Goal: Information Seeking & Learning: Check status

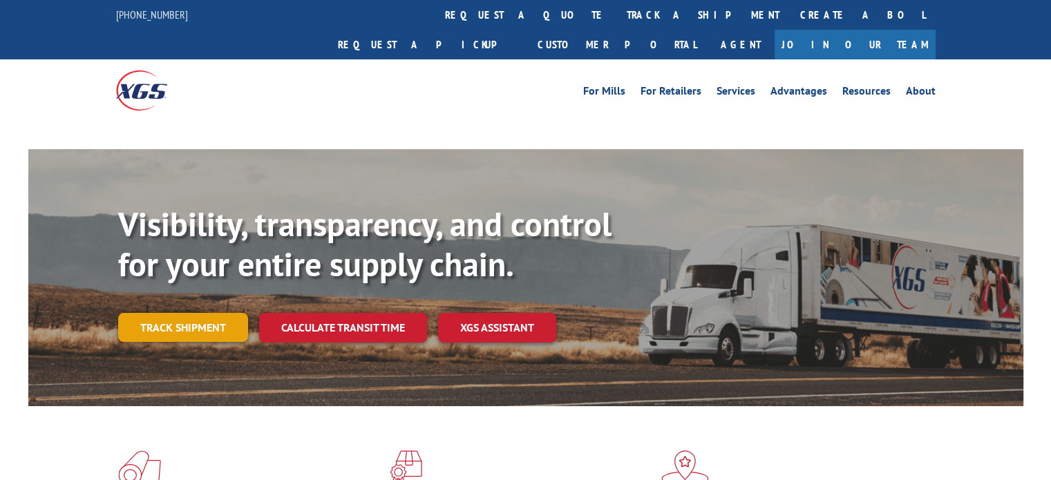
click at [155, 313] on link "Track shipment" at bounding box center [183, 327] width 130 height 29
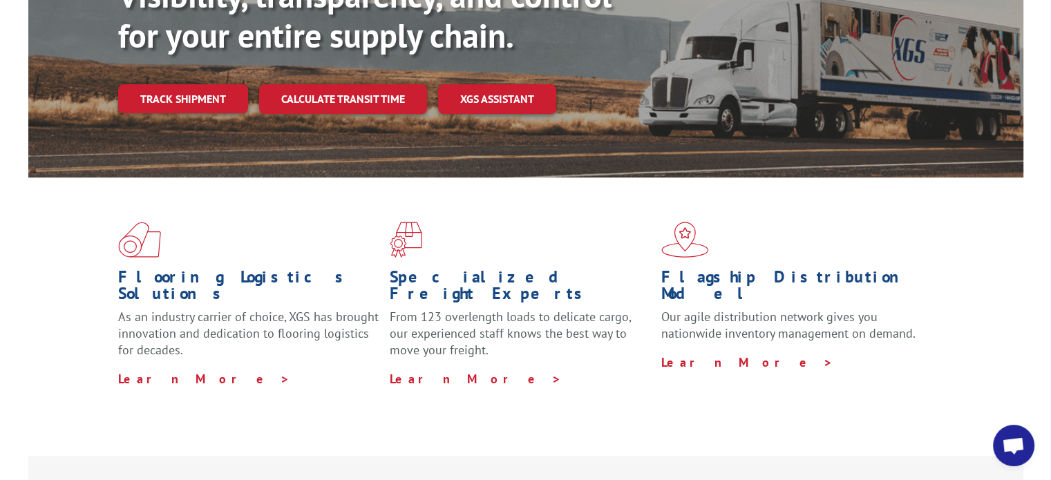
scroll to position [207, 0]
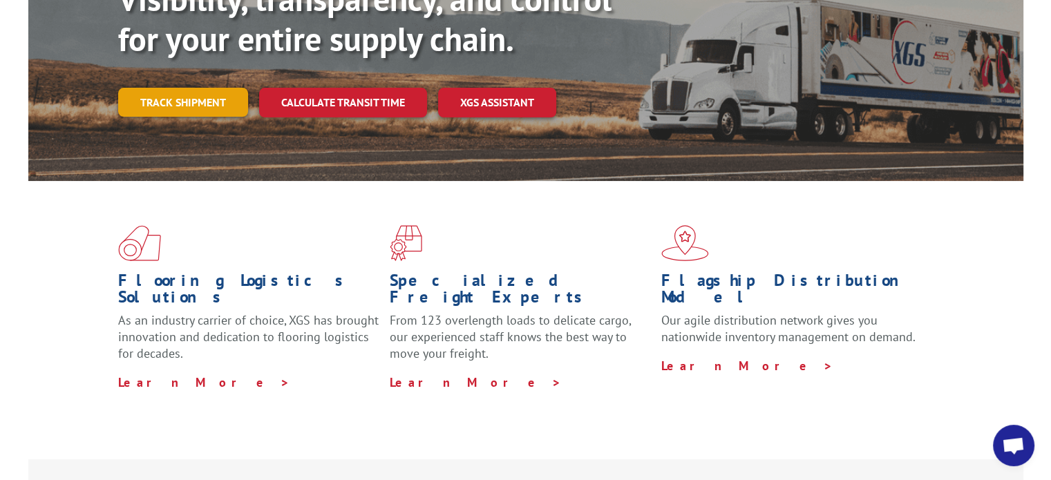
click at [184, 88] on link "Track shipment" at bounding box center [183, 102] width 130 height 29
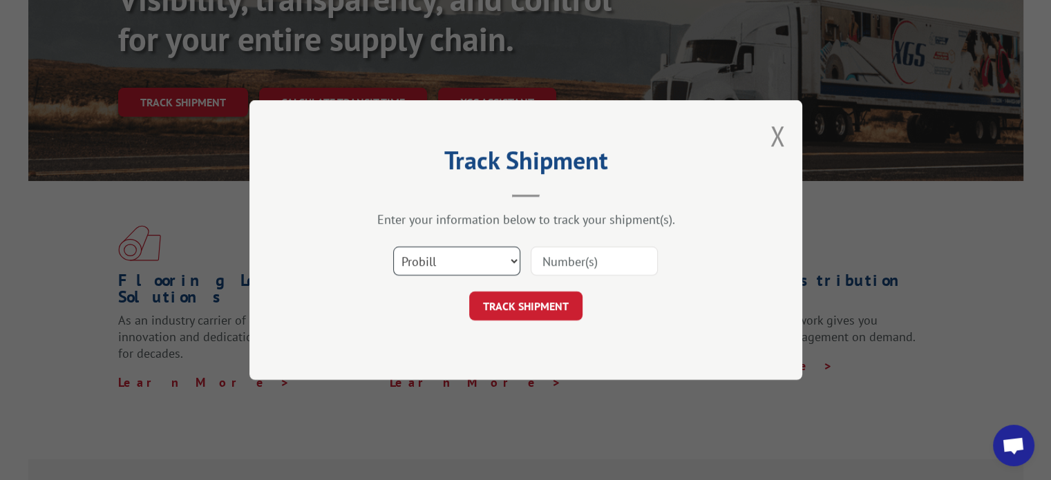
click at [464, 269] on select "Select category... Probill BOL PO" at bounding box center [456, 261] width 127 height 29
select select "bol"
click at [393, 247] on select "Select category... Probill BOL PO" at bounding box center [456, 261] width 127 height 29
click at [566, 265] on input at bounding box center [594, 261] width 127 height 29
paste input "6046400"
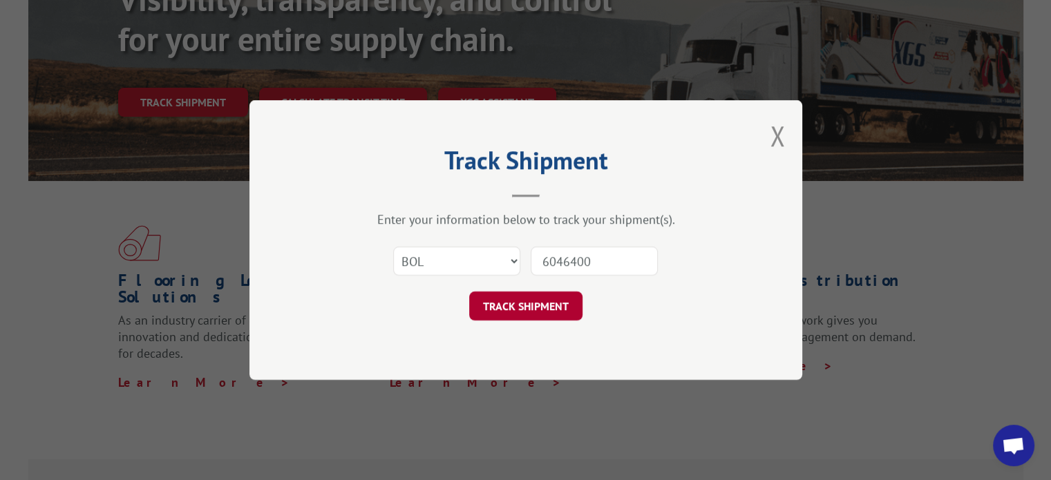
type input "6046400"
click at [535, 311] on button "TRACK SHIPMENT" at bounding box center [525, 306] width 113 height 29
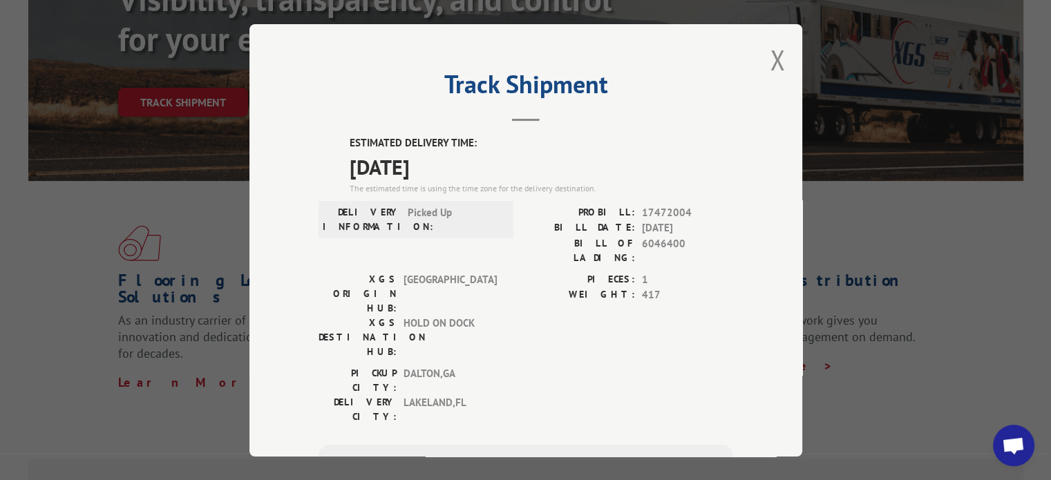
click at [749, 273] on div "Track Shipment ESTIMATED DELIVERY TIME: [DATE] The estimated time is using the …" at bounding box center [525, 240] width 553 height 433
click at [763, 63] on div "Track Shipment ESTIMATED DELIVERY TIME: [DATE] The estimated time is using the …" at bounding box center [525, 240] width 553 height 433
click at [770, 59] on button "Close modal" at bounding box center [777, 59] width 15 height 37
